Goal: Task Accomplishment & Management: Use online tool/utility

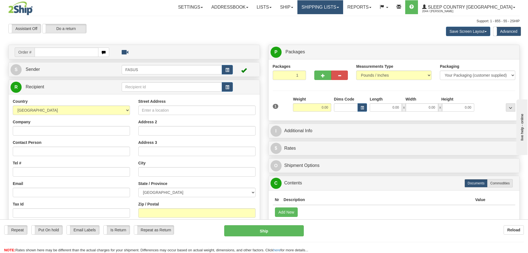
click at [342, 9] on link "Shipping lists" at bounding box center [320, 7] width 46 height 14
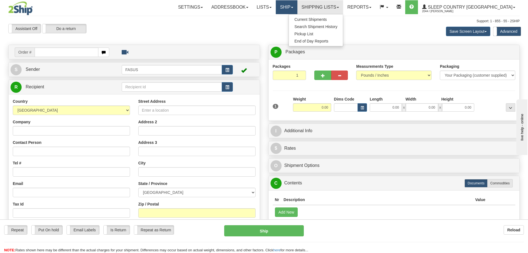
click at [297, 9] on link "Ship" at bounding box center [286, 7] width 21 height 14
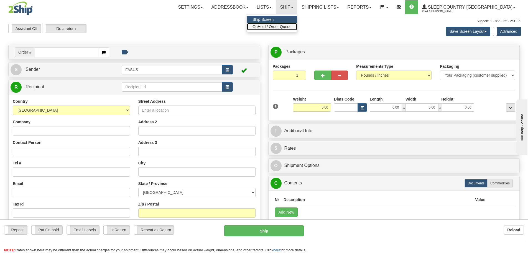
click at [292, 26] on span "OnHold / Order Queue" at bounding box center [272, 26] width 39 height 4
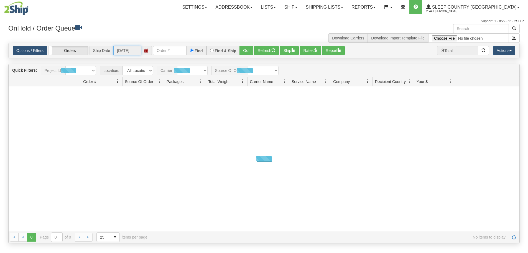
click at [129, 47] on input "[DATE]" at bounding box center [127, 50] width 28 height 9
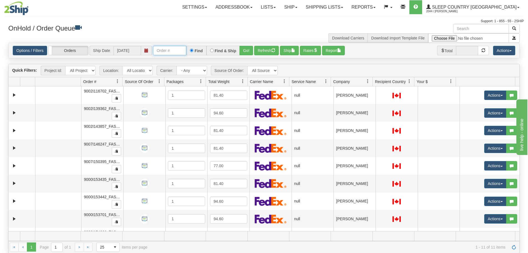
click at [161, 47] on input "text" at bounding box center [169, 50] width 33 height 9
paste input "1028404"
type input "1028404"
click at [241, 47] on button "Go!" at bounding box center [246, 50] width 14 height 9
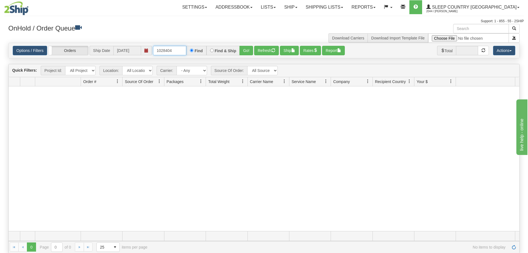
drag, startPoint x: 176, startPoint y: 52, endPoint x: 134, endPoint y: 52, distance: 42.7
click at [134, 52] on div "Options / Filters Group Shipments Orders Ship Date 10/09/2025 1028404 Find Find…" at bounding box center [264, 50] width 503 height 9
click at [245, 51] on button "Go!" at bounding box center [246, 50] width 14 height 9
click at [301, 5] on link "Ship" at bounding box center [290, 7] width 21 height 14
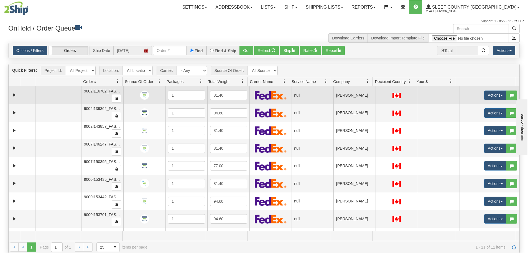
click at [348, 100] on td "[PERSON_NAME]" at bounding box center [354, 95] width 42 height 18
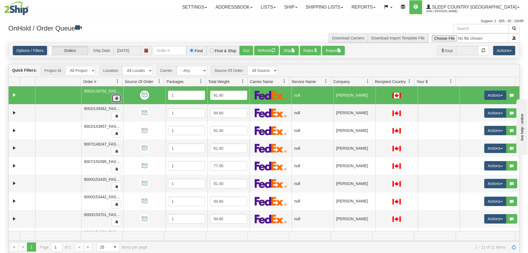
click at [112, 98] on button "button" at bounding box center [116, 98] width 9 height 8
click at [301, 6] on link "Ship" at bounding box center [290, 7] width 21 height 14
click at [278, 19] on span "Ship Screen" at bounding box center [267, 19] width 21 height 4
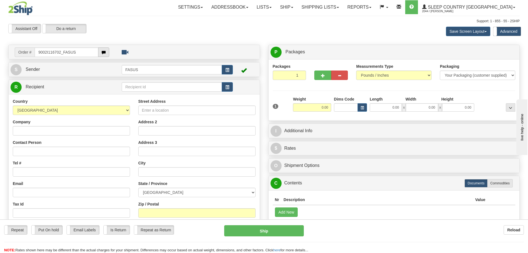
type input "9002I116702_FASUS"
click at [107, 53] on body "Training Course Close Toggle navigation Settings Shipping Preferences New Recip…" at bounding box center [264, 126] width 528 height 253
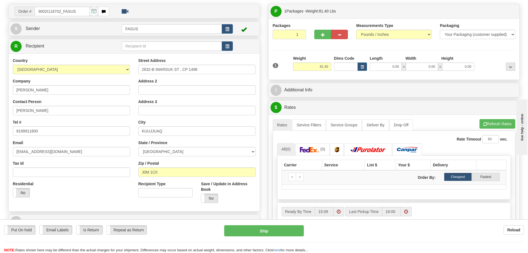
scroll to position [111, 0]
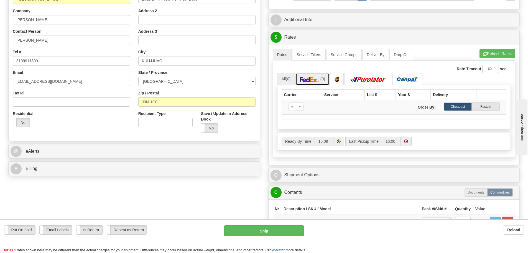
click at [318, 79] on img at bounding box center [309, 80] width 19 height 6
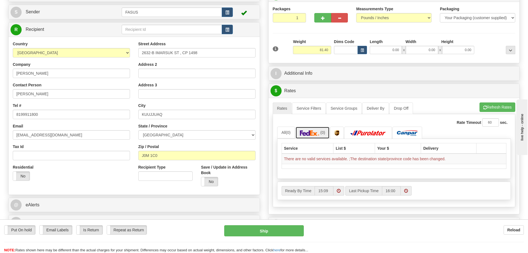
scroll to position [0, 0]
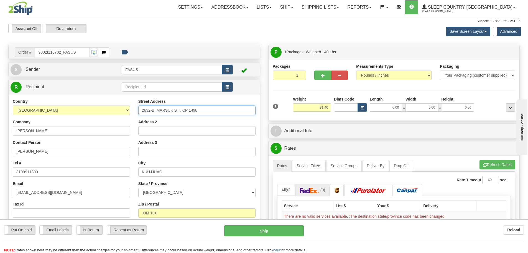
drag, startPoint x: 144, startPoint y: 109, endPoint x: 200, endPoint y: 111, distance: 56.0
click at [200, 111] on input "2632-B IMARSUK ST , CP 1498" at bounding box center [196, 109] width 117 height 9
drag, startPoint x: 142, startPoint y: 172, endPoint x: 166, endPoint y: 170, distance: 23.9
click at [166, 170] on input "KUUJJUAQ" at bounding box center [196, 171] width 117 height 9
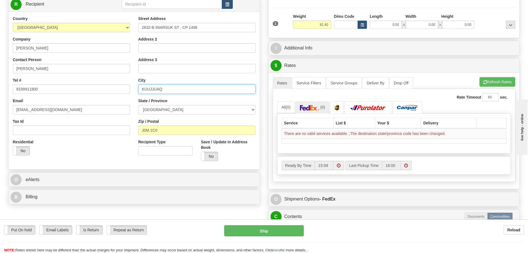
scroll to position [83, 0]
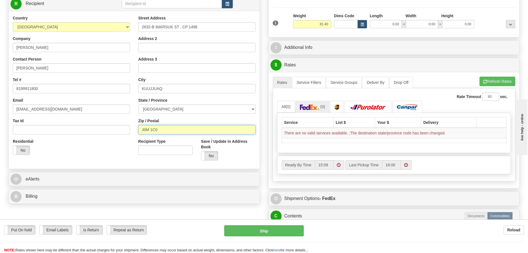
drag, startPoint x: 141, startPoint y: 130, endPoint x: 164, endPoint y: 130, distance: 23.0
click at [164, 130] on input "J0M 1C0" at bounding box center [196, 129] width 117 height 9
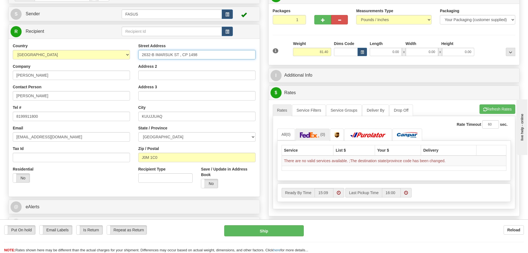
drag, startPoint x: 141, startPoint y: 55, endPoint x: 204, endPoint y: 54, distance: 62.9
click at [204, 54] on input "2632-B IMARSUK ST , CP 1498" at bounding box center [196, 54] width 117 height 9
paste input "text"
type input "CP 1498"
click at [141, 74] on input "Address 2" at bounding box center [196, 74] width 117 height 9
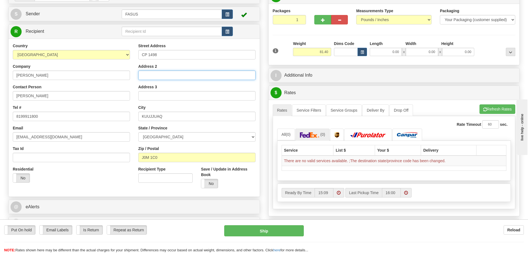
paste input "2632-B IMARSUK ST"
type input "2632-B IMARSUK ST"
click at [503, 108] on button "Refresh Rates" at bounding box center [498, 108] width 36 height 9
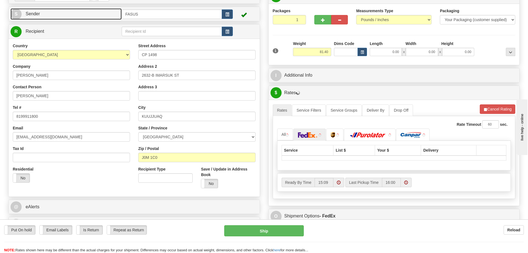
click at [97, 12] on link "S Sender" at bounding box center [66, 13] width 111 height 11
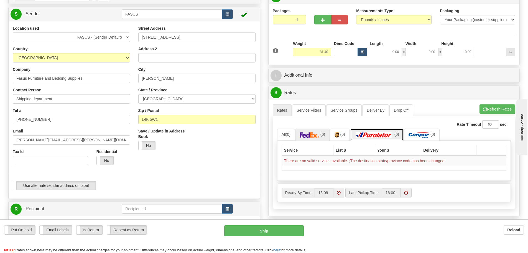
click at [381, 132] on img at bounding box center [374, 135] width 39 height 6
click at [344, 137] on link "(0)" at bounding box center [339, 134] width 19 height 12
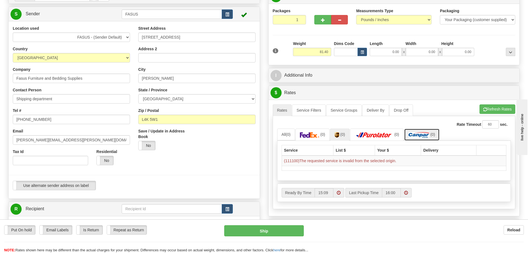
click at [423, 136] on img at bounding box center [419, 135] width 21 height 6
click at [299, 138] on link "(0)" at bounding box center [312, 134] width 34 height 12
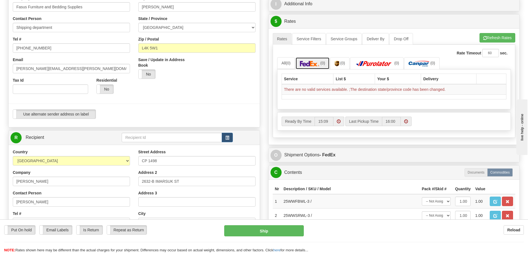
scroll to position [194, 0]
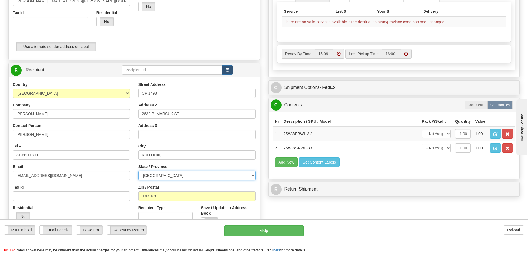
click at [192, 175] on select "ALBERTA BRITISH COLUMBIA MANITOBA NEW BRUNSWICK NEWFOUNDLAND NOVA SCOTIA NUNAVU…" at bounding box center [196, 174] width 117 height 9
click at [138, 170] on select "ALBERTA BRITISH COLUMBIA MANITOBA NEW BRUNSWICK NEWFOUNDLAND NOVA SCOTIA NUNAVU…" at bounding box center [196, 174] width 117 height 9
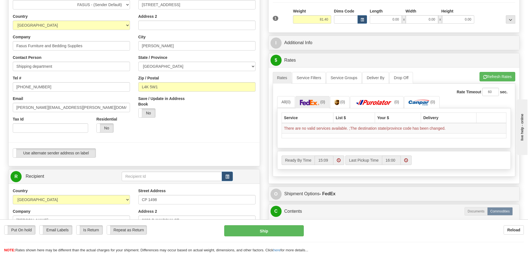
scroll to position [83, 0]
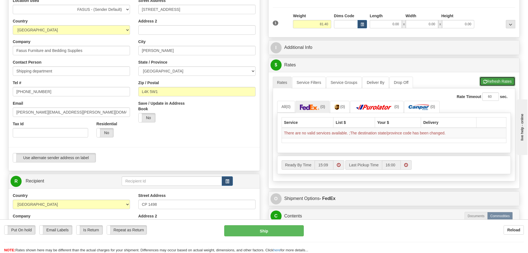
click at [494, 80] on button "Refresh Rates" at bounding box center [498, 81] width 36 height 9
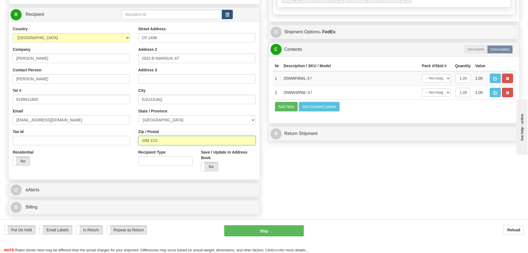
drag, startPoint x: 162, startPoint y: 140, endPoint x: 134, endPoint y: 140, distance: 27.7
click at [134, 140] on div "Street Address CP 1498 Address 2 2632-B IMARSUK ST Address 3 City KUUJJUAQ Stat…" at bounding box center [197, 100] width 126 height 149
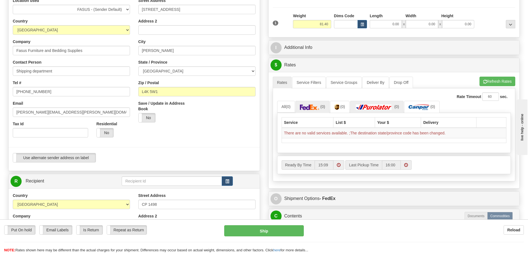
scroll to position [0, 0]
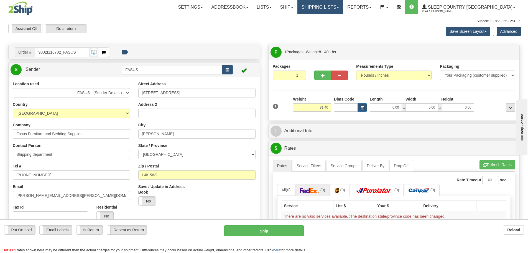
click at [342, 14] on link "Shipping lists" at bounding box center [320, 7] width 46 height 14
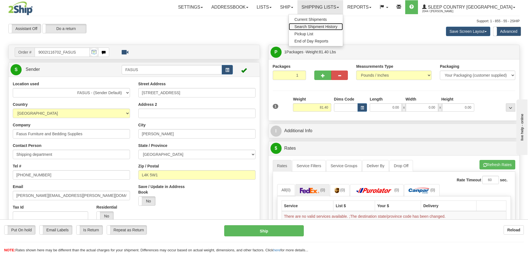
click at [337, 26] on span "Search Shipment History" at bounding box center [315, 26] width 43 height 4
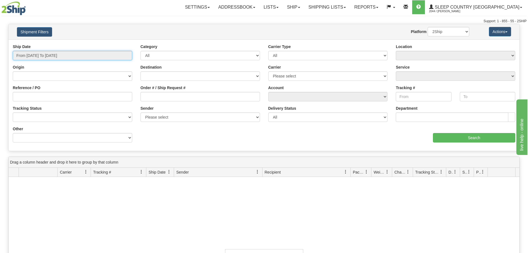
click at [82, 52] on input "From [DATE] To [DATE]" at bounding box center [72, 55] width 119 height 9
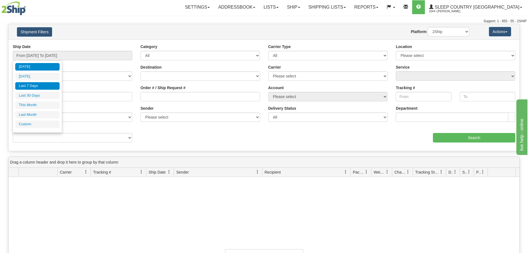
click at [32, 88] on li "Last 7 Days" at bounding box center [37, 85] width 44 height 7
type input "From [DATE] To [DATE]"
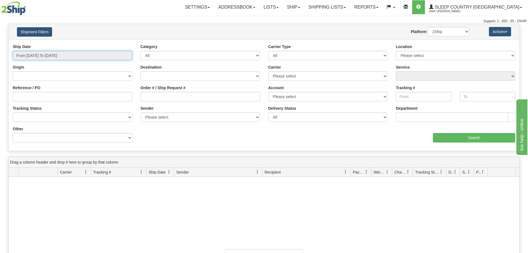
click at [58, 58] on input "From [DATE] To [DATE]" at bounding box center [72, 55] width 119 height 9
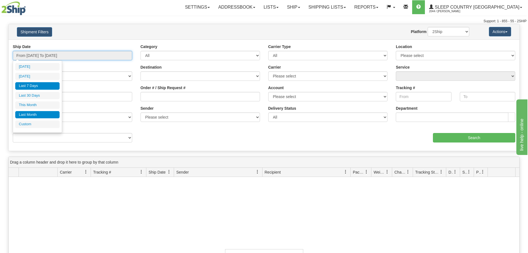
type input "[DATE]"
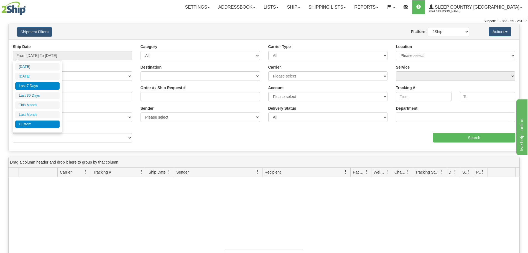
click at [40, 127] on li "Custom" at bounding box center [37, 123] width 44 height 7
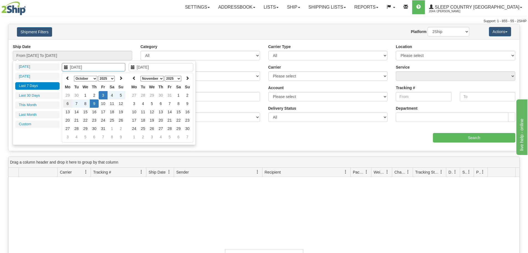
type input "09/01/2025"
type input "09/30/2025"
type input "10/03/2025"
type input "[DATE]"
click at [69, 77] on icon at bounding box center [68, 78] width 4 height 4
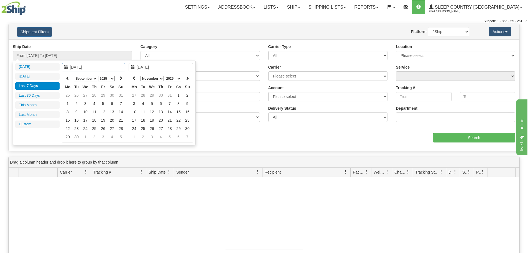
click at [90, 79] on select "January February March April May June July August September October November De…" at bounding box center [85, 79] width 23 height 6
type input "07/01/2025"
click at [77, 95] on td "1" at bounding box center [76, 95] width 9 height 8
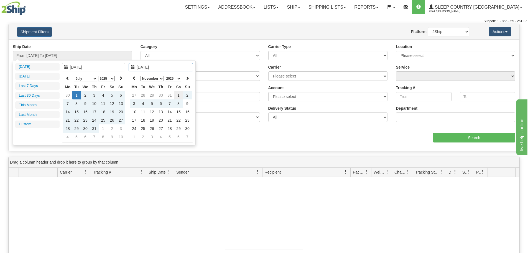
type input "11/01/2025"
click at [177, 96] on td "1" at bounding box center [178, 95] width 9 height 8
type input "From 07/01/2025 To 11/01/2025"
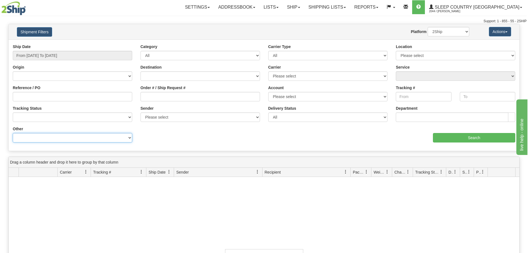
click at [99, 141] on select "Billing Account # Billing Type BOL # (LTL) Commodity Or Documents Consolidation…" at bounding box center [72, 137] width 119 height 9
select select "Recipient_ZIP"
click at [13, 133] on select "Billing Account # Billing Type BOL # (LTL) Commodity Or Documents Consolidation…" at bounding box center [72, 137] width 119 height 9
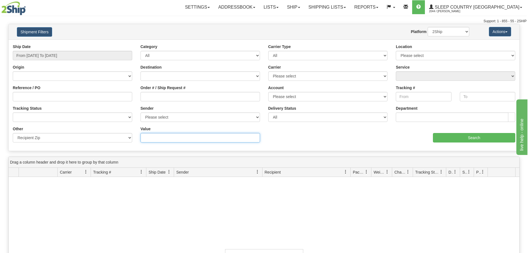
click at [160, 141] on input "Value" at bounding box center [200, 137] width 119 height 9
paste input "J0M 1C0"
type input "J0M 1C0"
click at [455, 132] on div "aaa Search" at bounding box center [392, 134] width 256 height 16
click at [456, 136] on input "Search" at bounding box center [474, 137] width 82 height 9
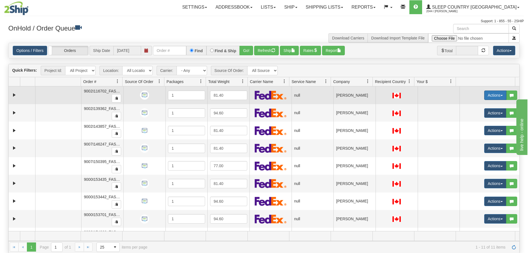
click at [494, 94] on button "Actions" at bounding box center [495, 94] width 22 height 9
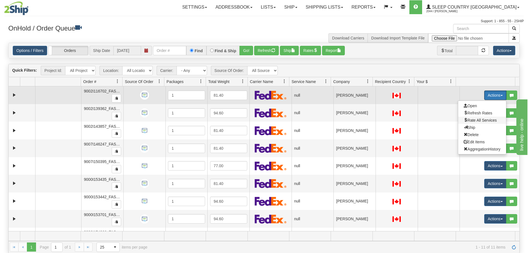
click at [483, 119] on span "Rate All Services" at bounding box center [480, 120] width 33 height 4
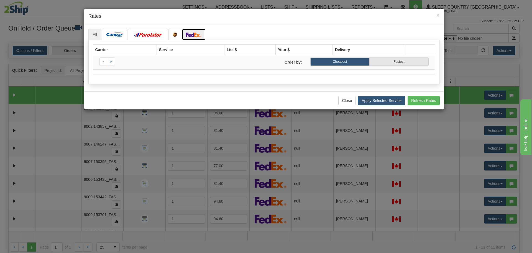
click at [193, 32] on link at bounding box center [194, 35] width 24 height 12
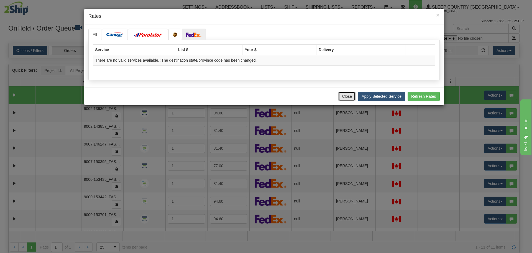
click at [348, 98] on button "Close" at bounding box center [346, 95] width 17 height 9
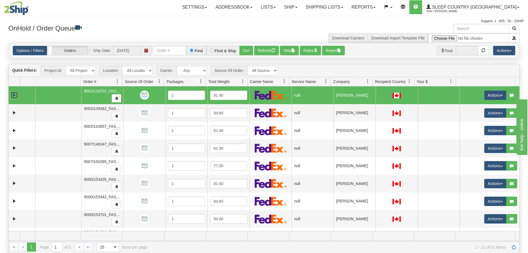
click at [16, 98] on link "Expand" at bounding box center [14, 94] width 7 height 7
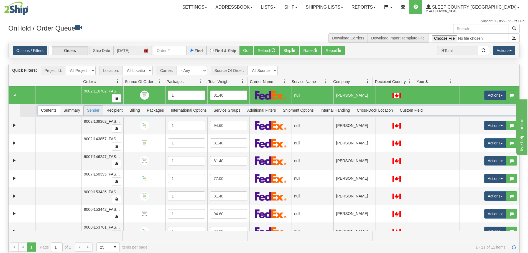
click at [88, 112] on span "Sender" at bounding box center [93, 110] width 19 height 9
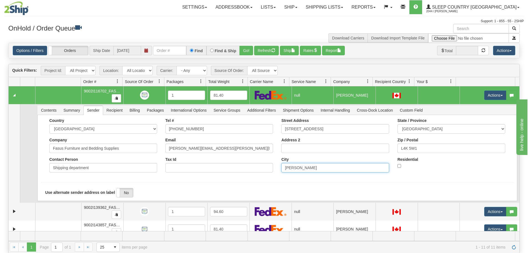
drag, startPoint x: 304, startPoint y: 170, endPoint x: 273, endPoint y: 170, distance: 30.2
click at [273, 170] on div "Country [GEOGRAPHIC_DATA] [GEOGRAPHIC_DATA] [GEOGRAPHIC_DATA] [GEOGRAPHIC_DATA]…" at bounding box center [277, 147] width 473 height 58
click at [116, 112] on span "Recipient" at bounding box center [114, 110] width 23 height 9
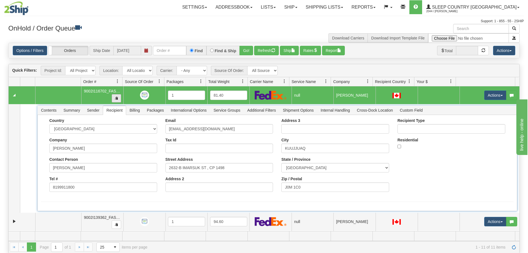
click at [115, 99] on span "button" at bounding box center [116, 97] width 3 height 3
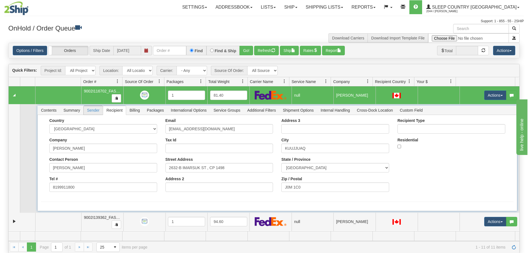
click at [91, 114] on span "Sender" at bounding box center [93, 110] width 19 height 9
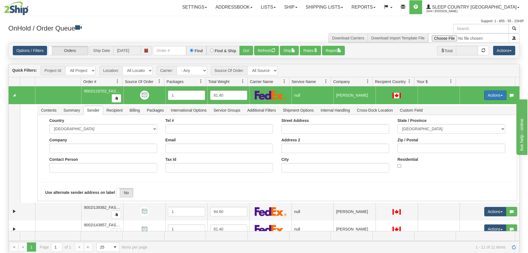
click at [492, 94] on button "Actions" at bounding box center [495, 94] width 22 height 9
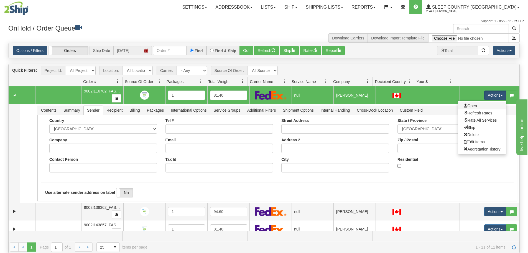
click at [475, 104] on link "Open" at bounding box center [482, 105] width 48 height 7
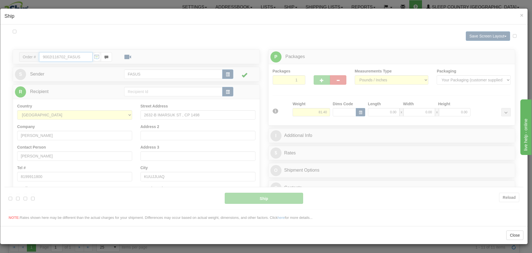
type input "15:19"
type input "16:00"
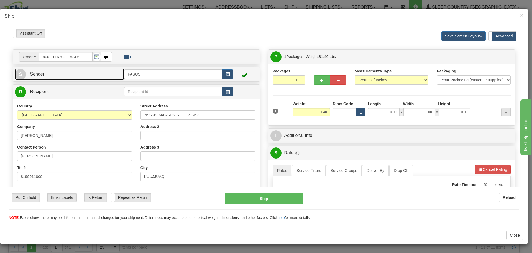
click at [91, 76] on link "S Sender" at bounding box center [69, 73] width 109 height 11
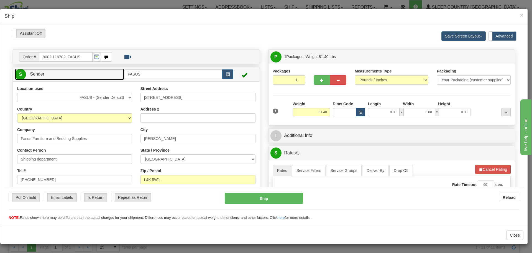
scroll to position [55, 0]
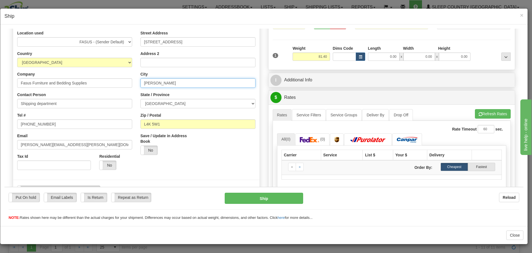
drag, startPoint x: 161, startPoint y: 84, endPoint x: 111, endPoint y: 84, distance: 49.9
click at [111, 84] on div "Location used FASUS - (Sender Default) SINCA - (CA Default) Country [GEOGRAPHIC…" at bounding box center [136, 114] width 247 height 169
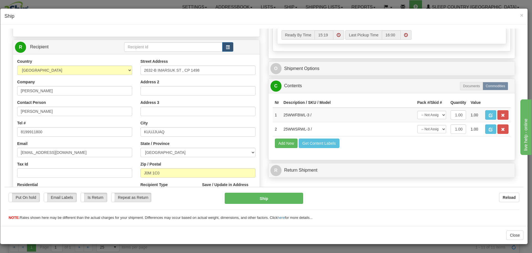
scroll to position [249, 0]
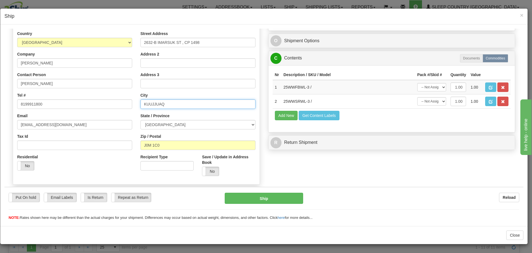
drag, startPoint x: 166, startPoint y: 103, endPoint x: 133, endPoint y: 106, distance: 33.7
click at [133, 106] on div "Country [GEOGRAPHIC_DATA] [GEOGRAPHIC_DATA] [GEOGRAPHIC_DATA] [GEOGRAPHIC_DATA]…" at bounding box center [136, 104] width 247 height 149
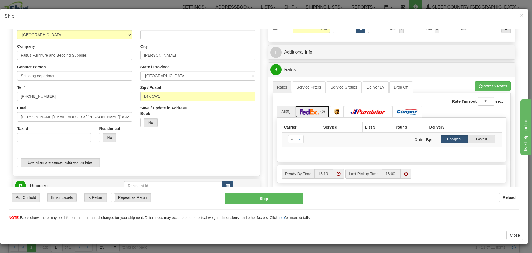
click at [320, 111] on span "(0)" at bounding box center [322, 111] width 5 height 4
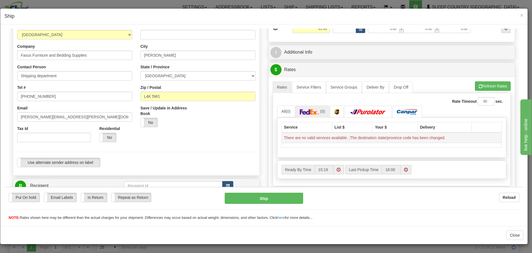
click at [446, 137] on td "There are no valid services available. ;The destination state/province code has…" at bounding box center [392, 137] width 220 height 11
drag, startPoint x: 345, startPoint y: 135, endPoint x: 282, endPoint y: 134, distance: 63.2
click at [282, 134] on td "There are no valid services available. ;The destination state/province code has…" at bounding box center [392, 137] width 220 height 11
copy td "There are no valid services available"
